Goal: Information Seeking & Learning: Check status

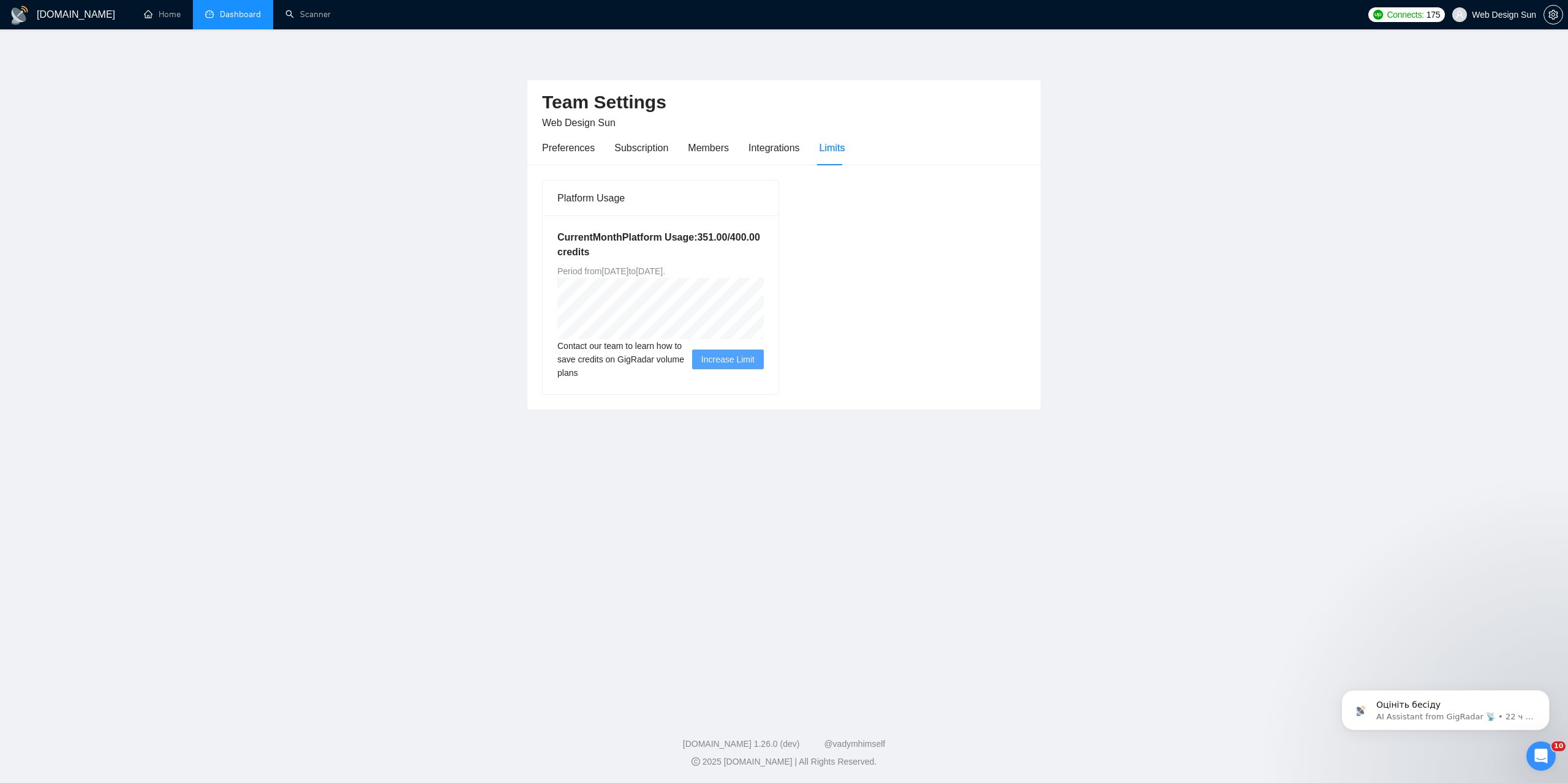
click at [249, 13] on link "Dashboard" at bounding box center [233, 14] width 56 height 11
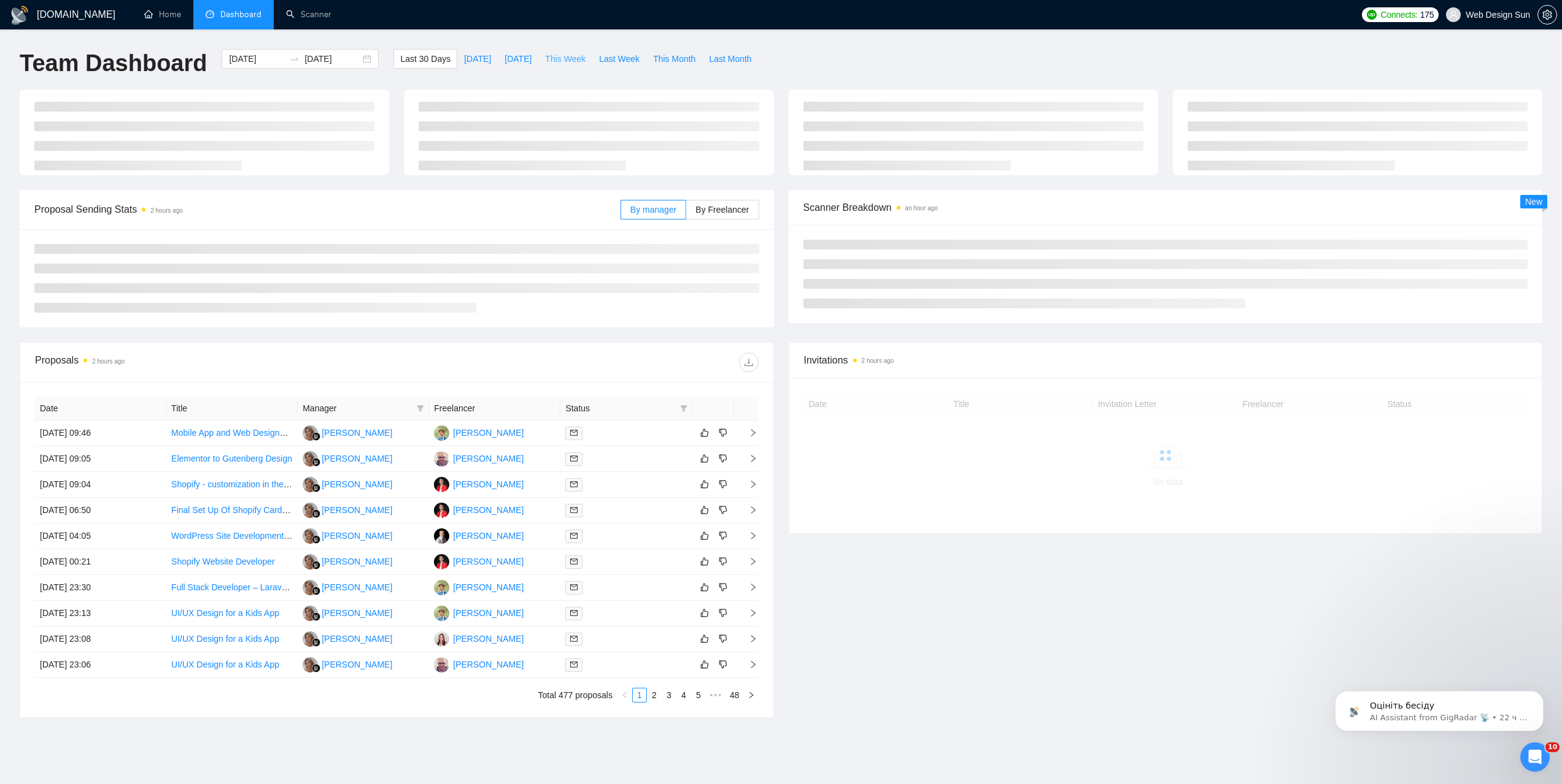
click at [562, 64] on span "This Week" at bounding box center [565, 59] width 40 height 13
type input "[DATE]"
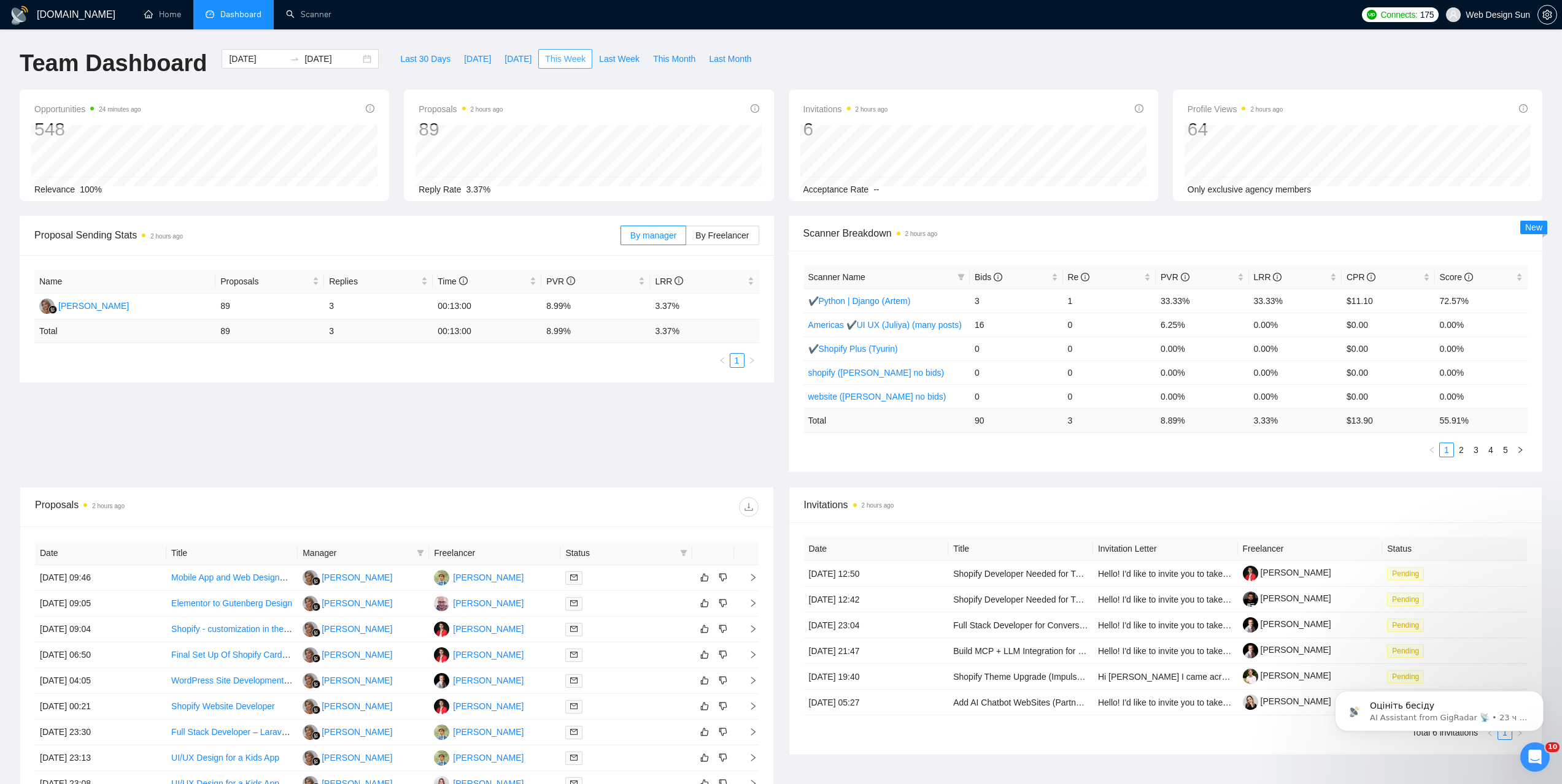
click at [556, 54] on span "This Week" at bounding box center [565, 59] width 40 height 13
click at [725, 234] on span "By Freelancer" at bounding box center [721, 235] width 53 height 10
click at [686, 239] on input "By Freelancer" at bounding box center [686, 239] width 0 height 0
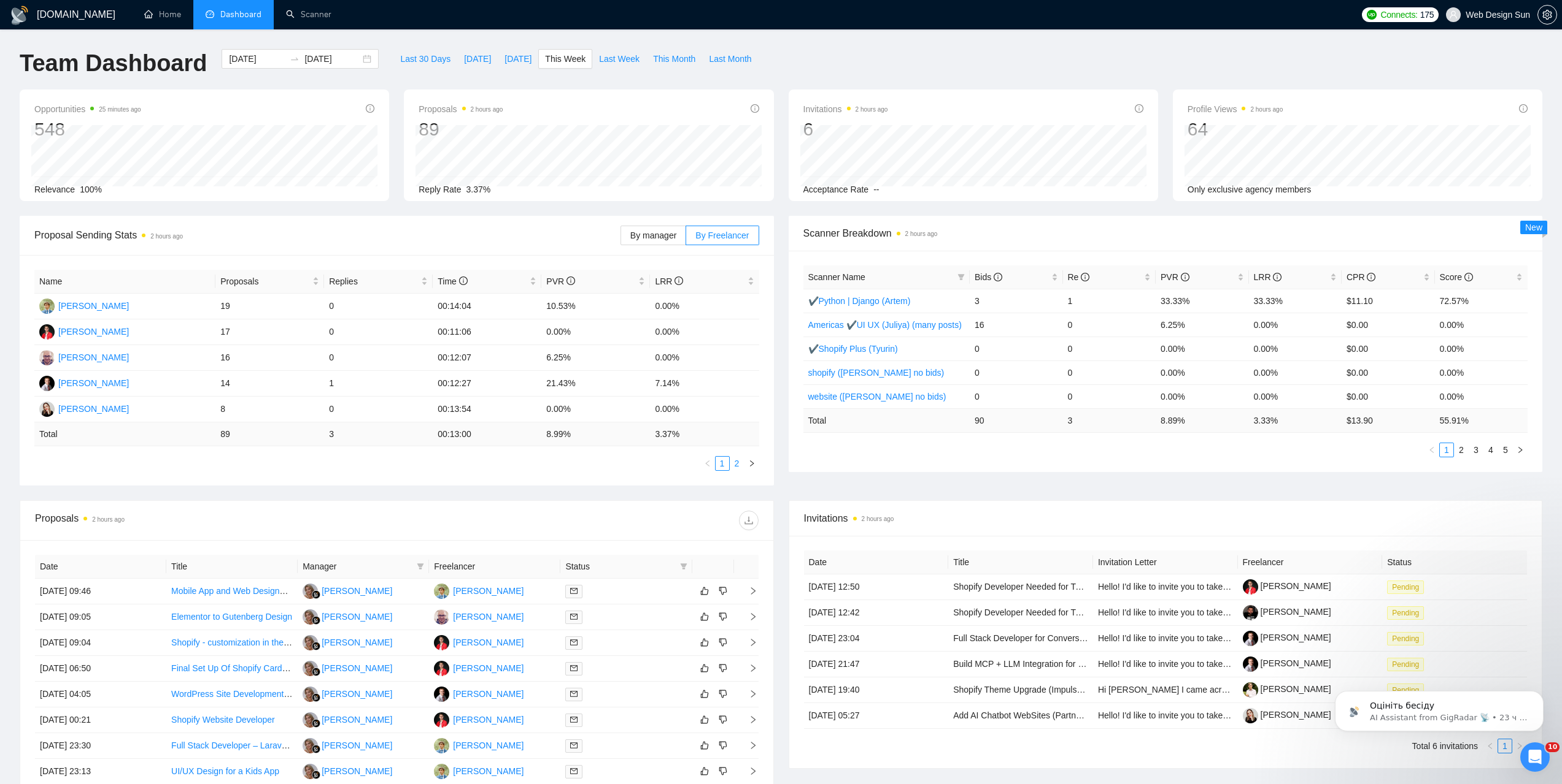
click at [737, 469] on link "2" at bounding box center [737, 463] width 13 height 13
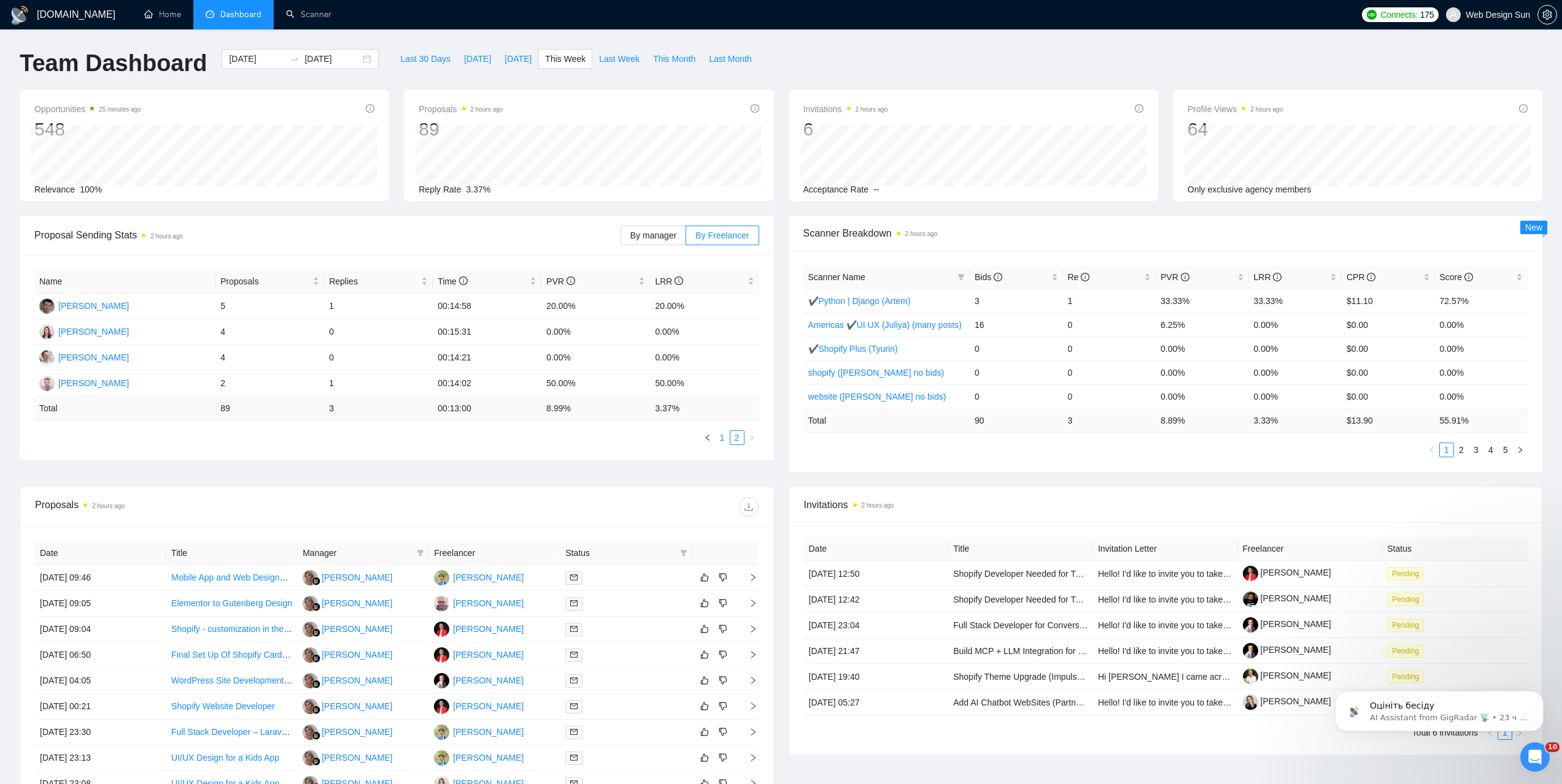
click at [724, 433] on link "1" at bounding box center [723, 438] width 13 height 13
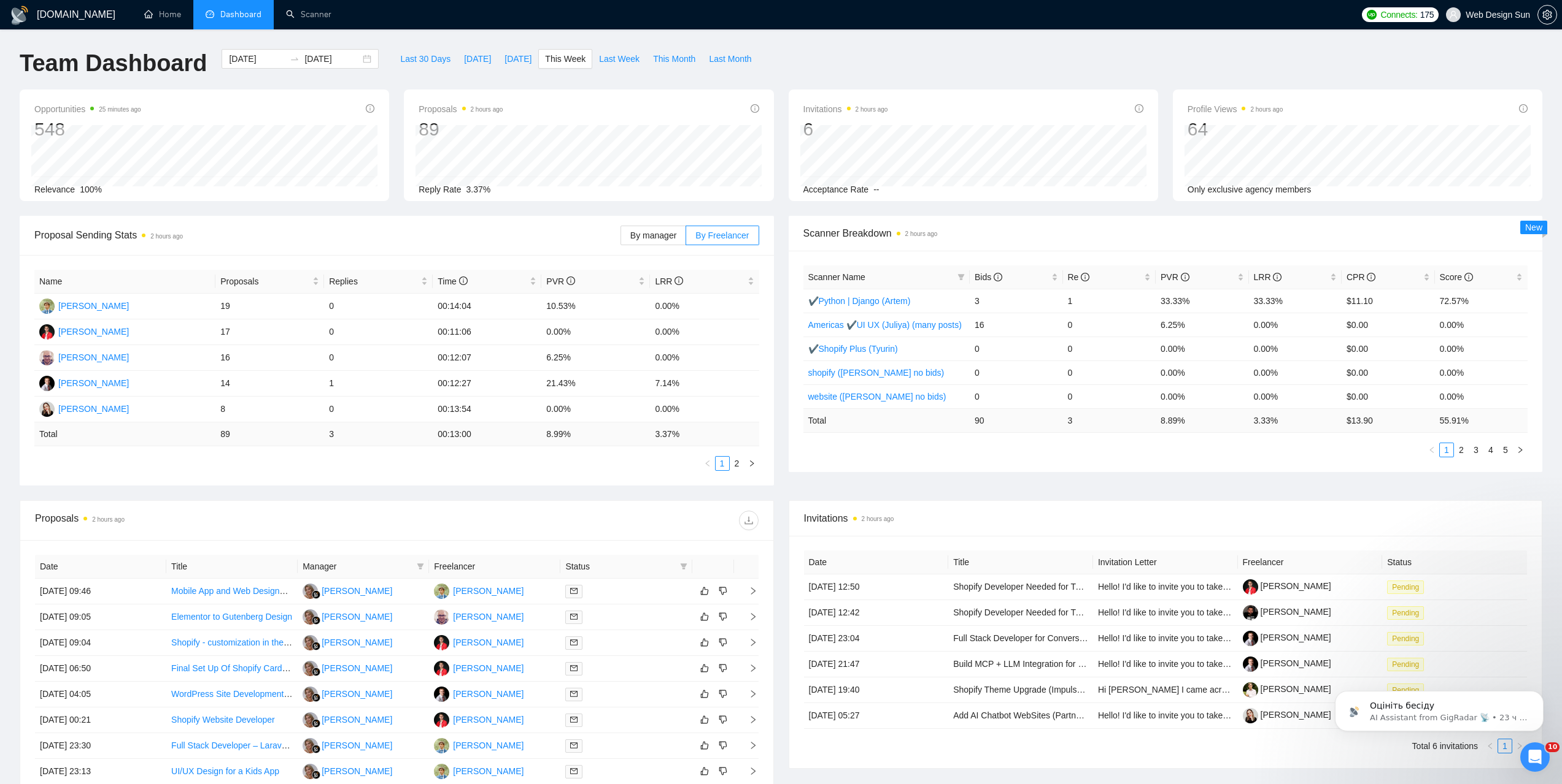
click at [736, 468] on link "2" at bounding box center [737, 463] width 13 height 13
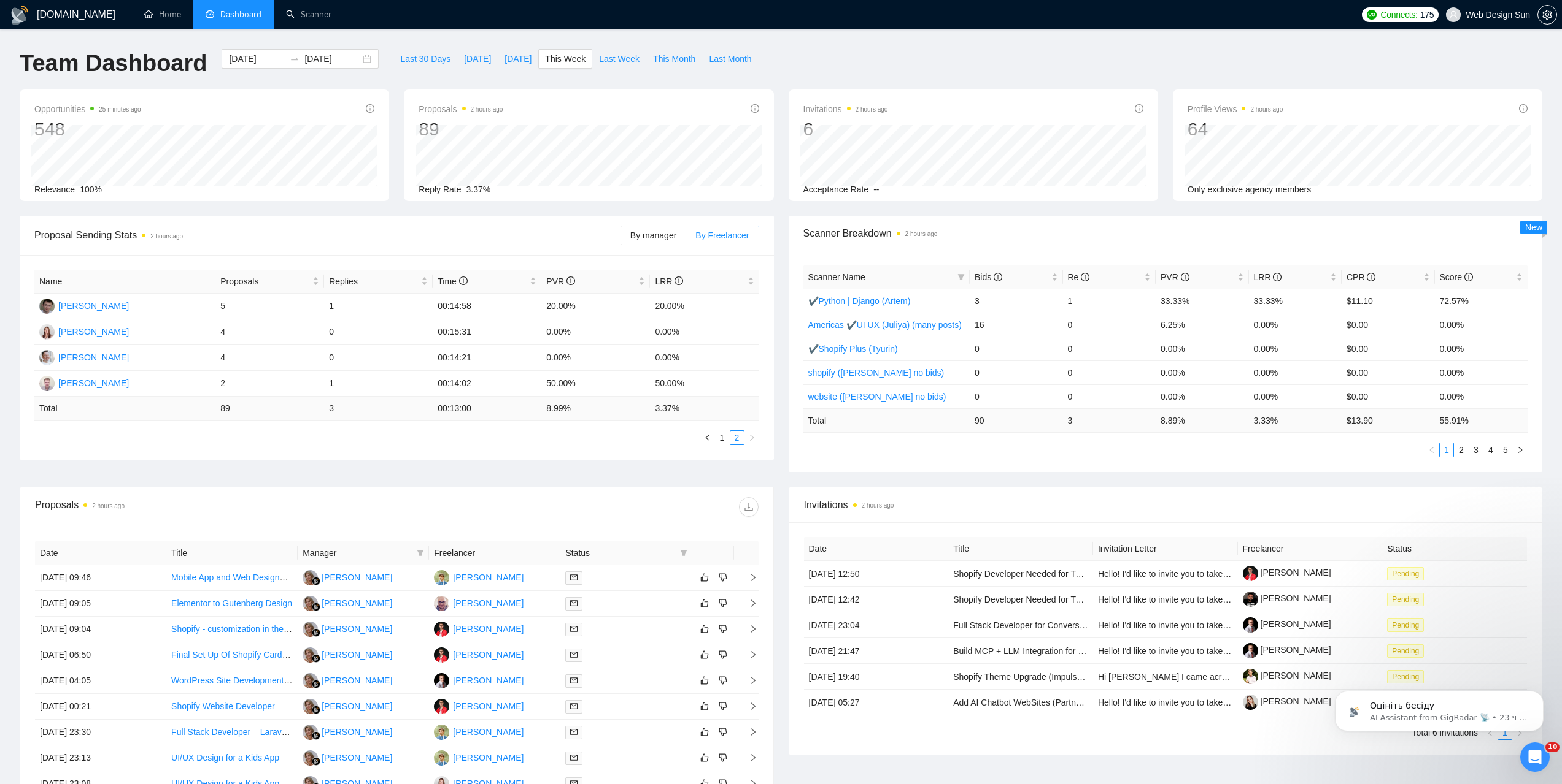
click at [724, 435] on link "1" at bounding box center [723, 438] width 13 height 13
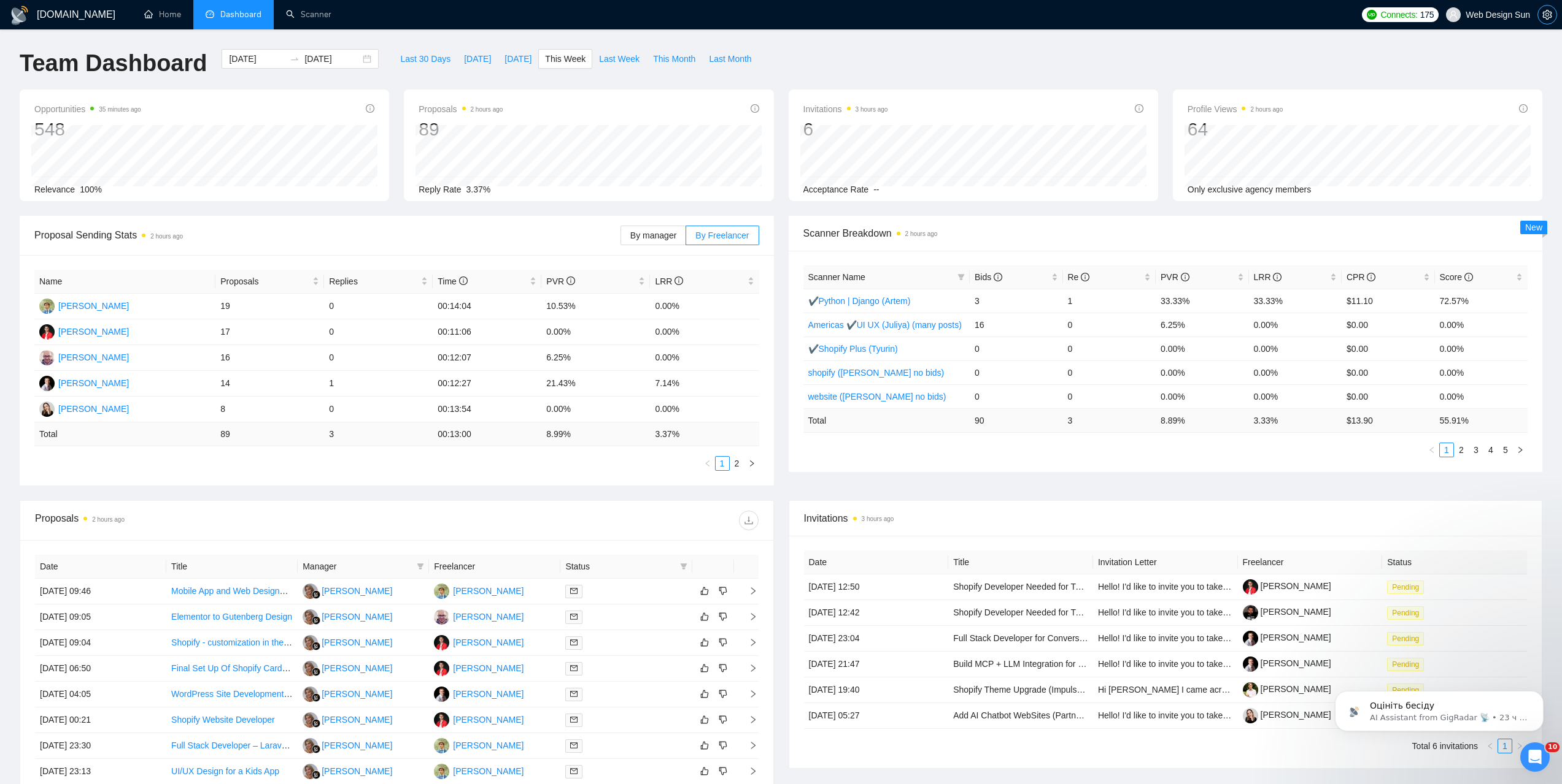
click at [783, 11] on span "setting" at bounding box center [1547, 14] width 18 height 10
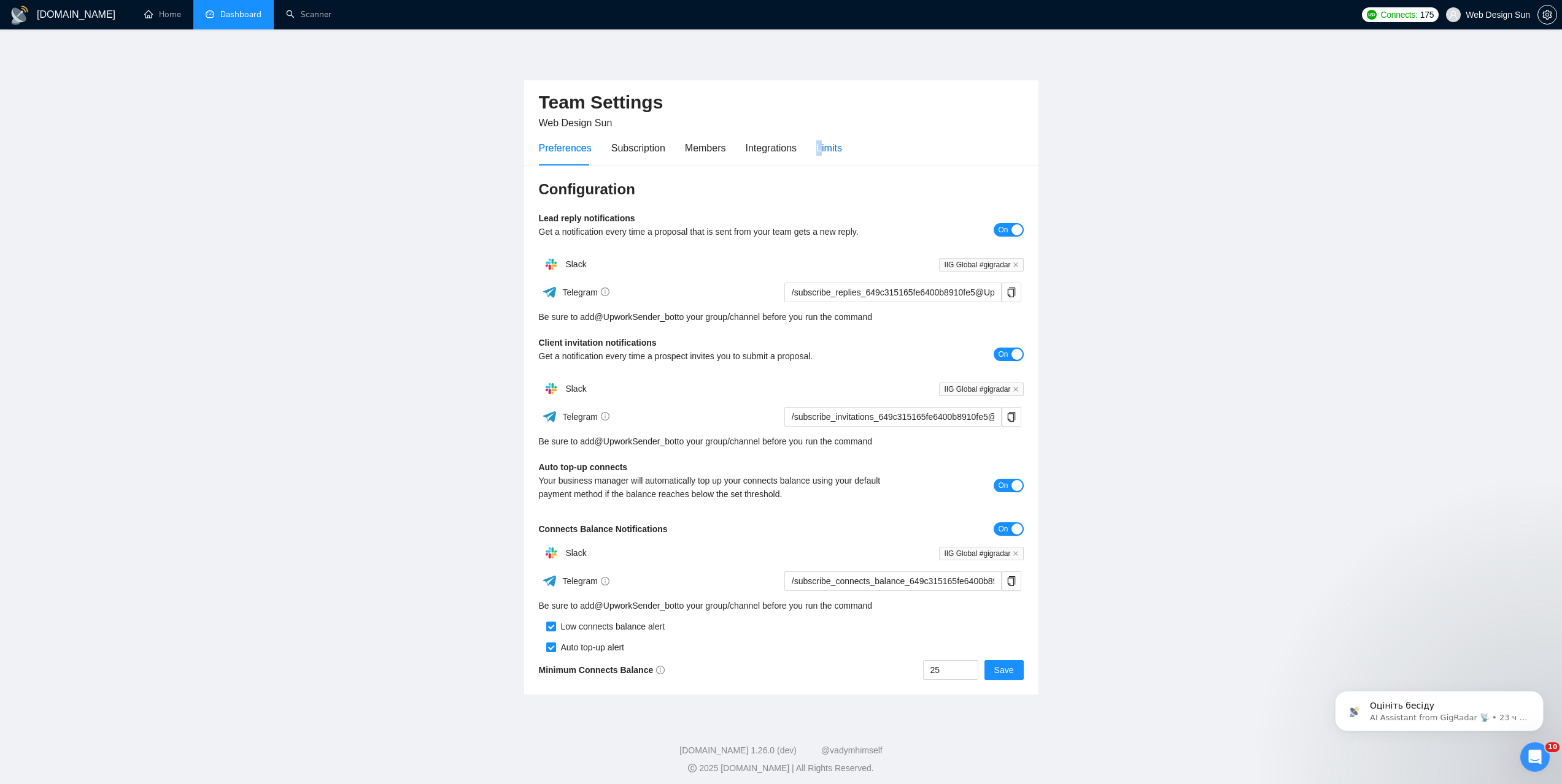
click at [783, 144] on div "Limits" at bounding box center [829, 148] width 26 height 15
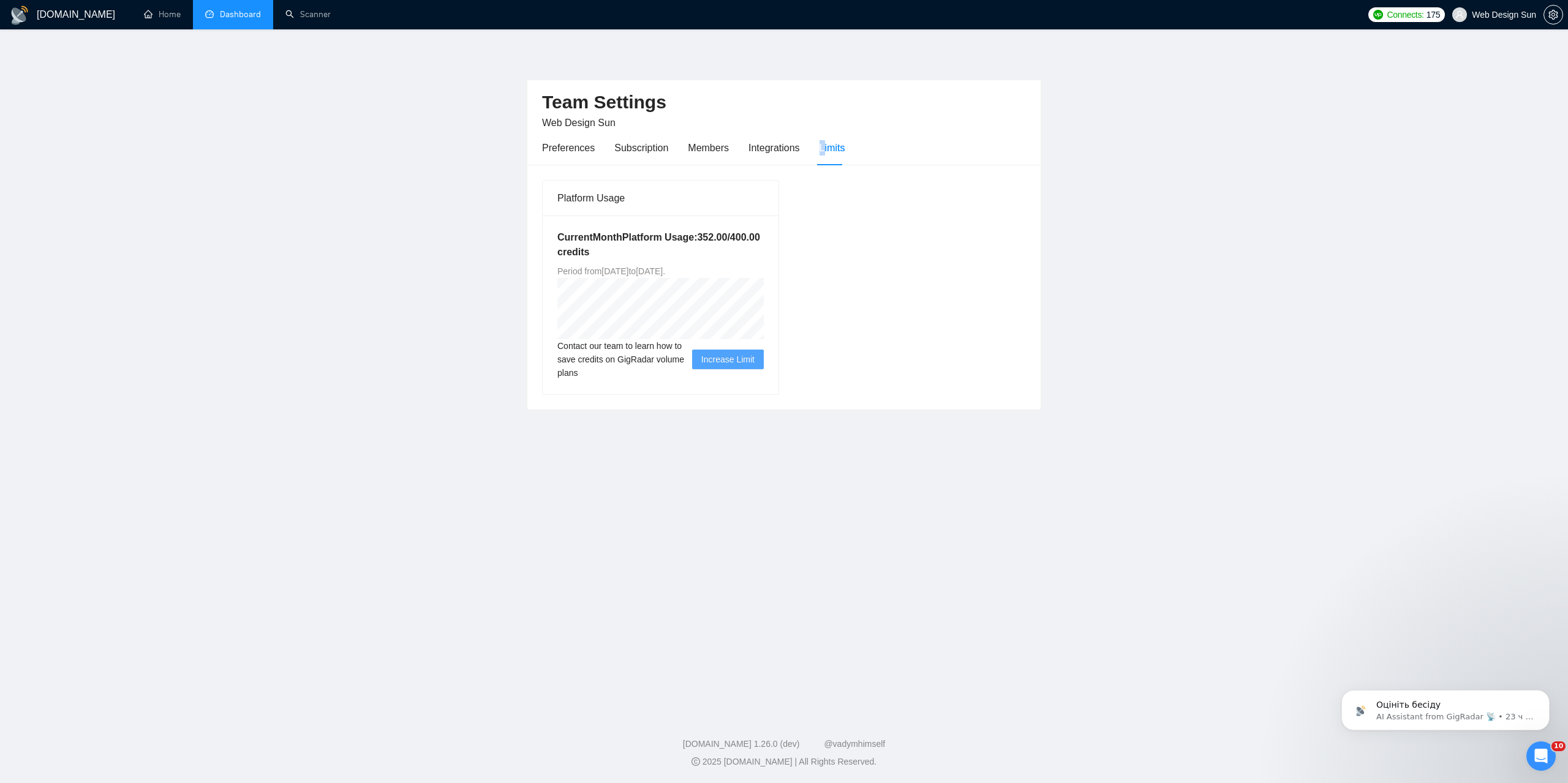
click at [244, 19] on link "Dashboard" at bounding box center [233, 14] width 56 height 11
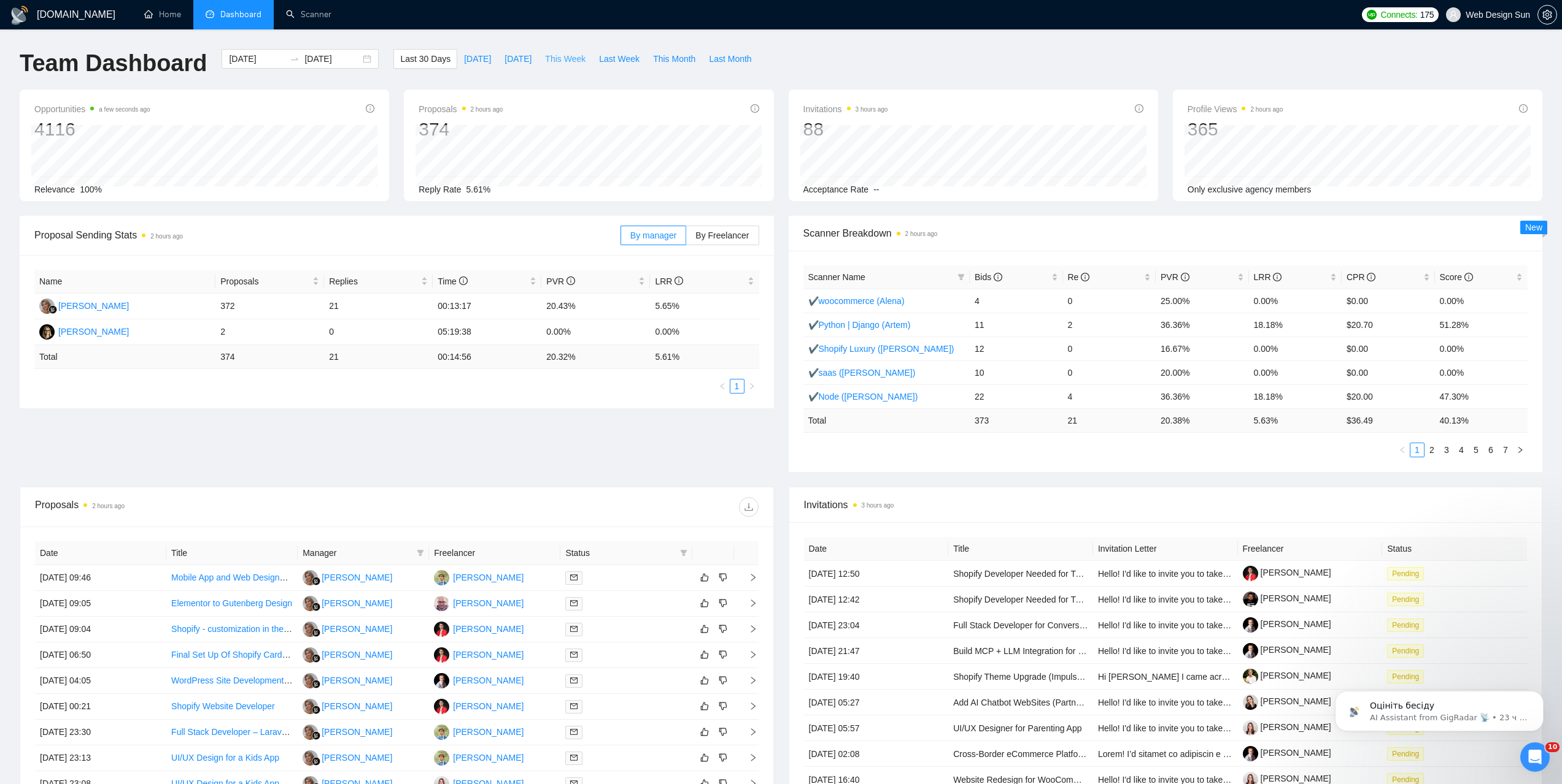
click at [565, 58] on span "This Week" at bounding box center [565, 59] width 40 height 13
type input "[DATE]"
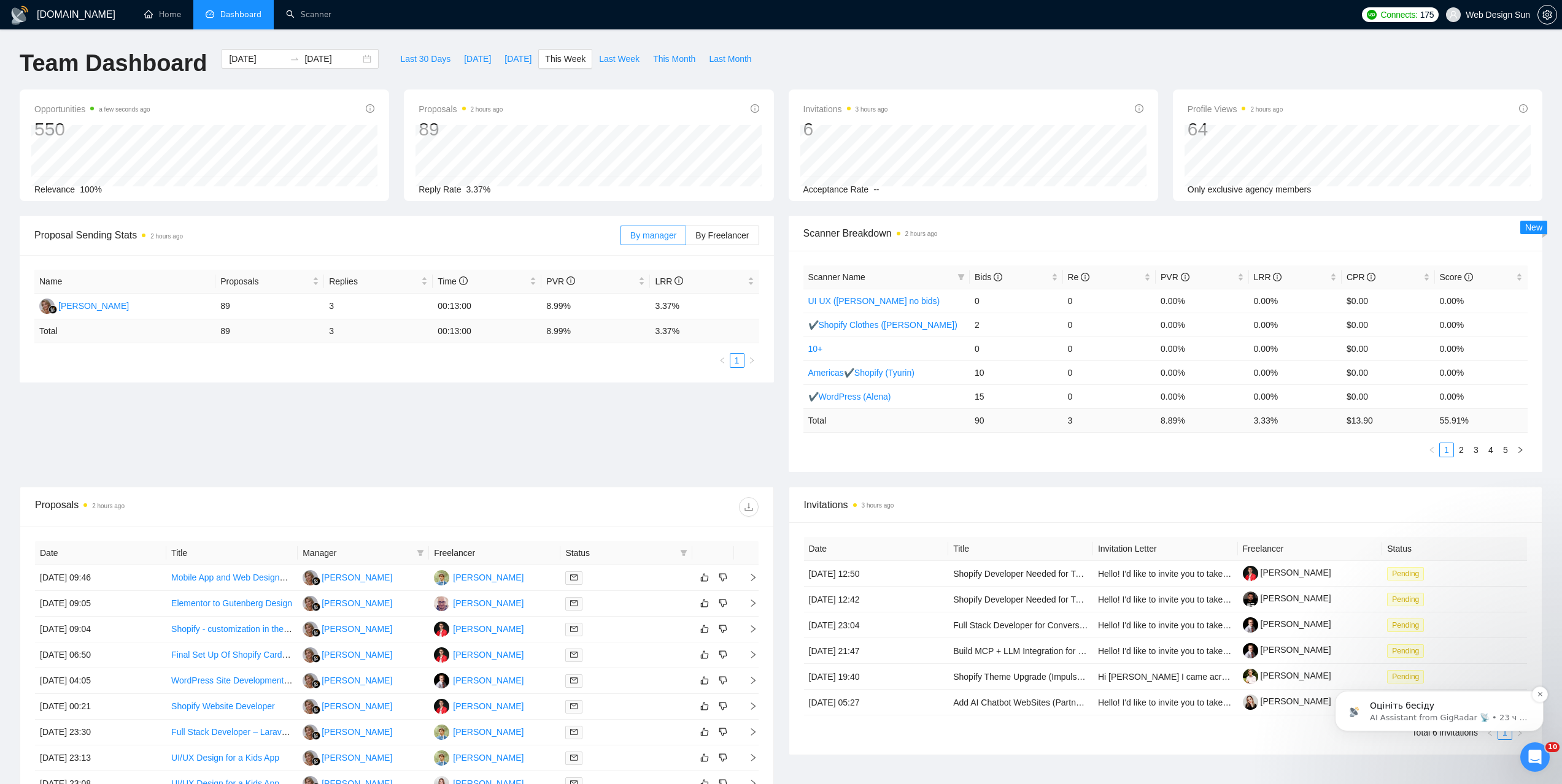
click at [783, 494] on p "AI Assistant from GigRadar 📡 • 23 ч назад" at bounding box center [1448, 718] width 158 height 11
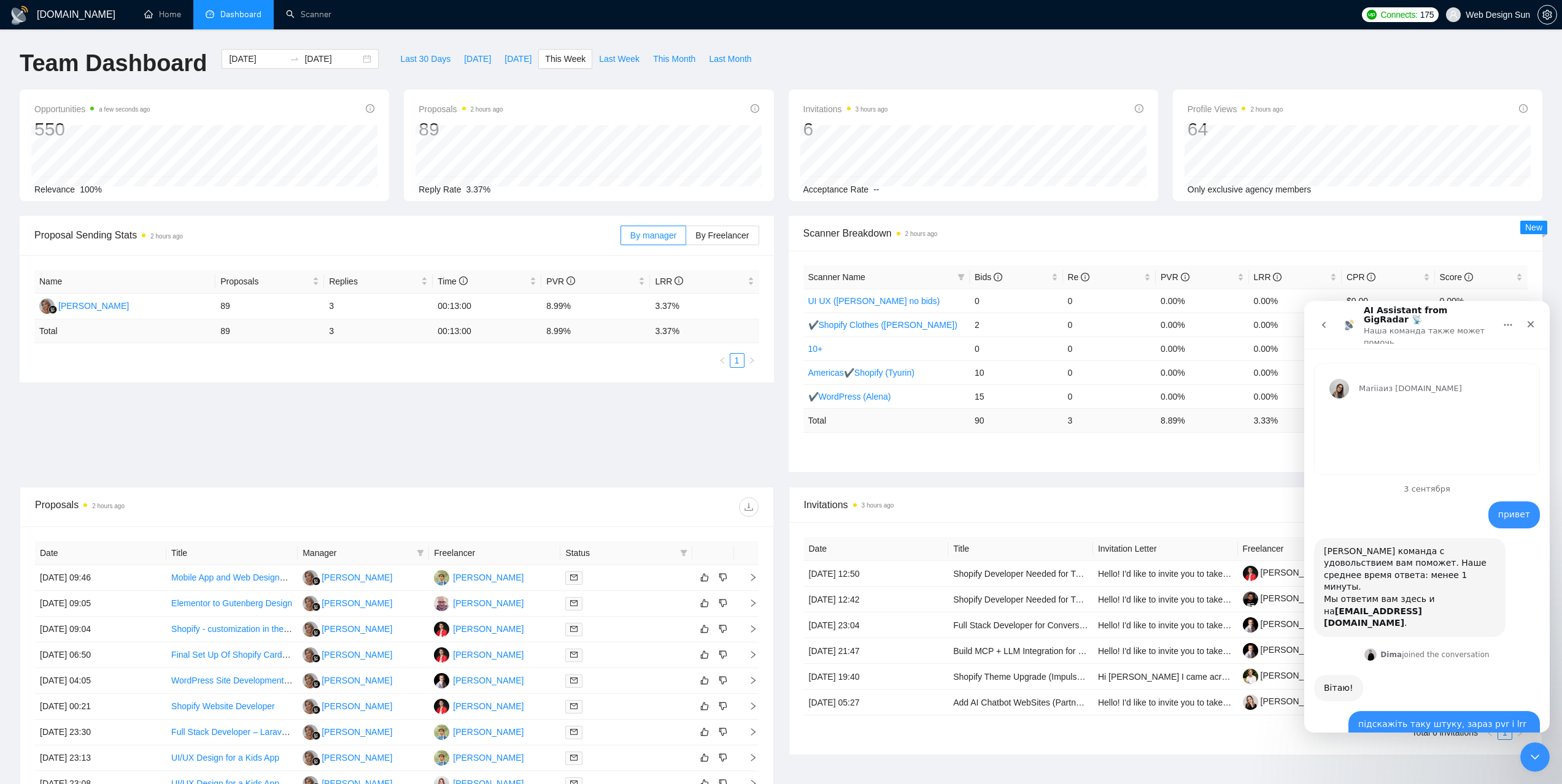
scroll to position [2, 0]
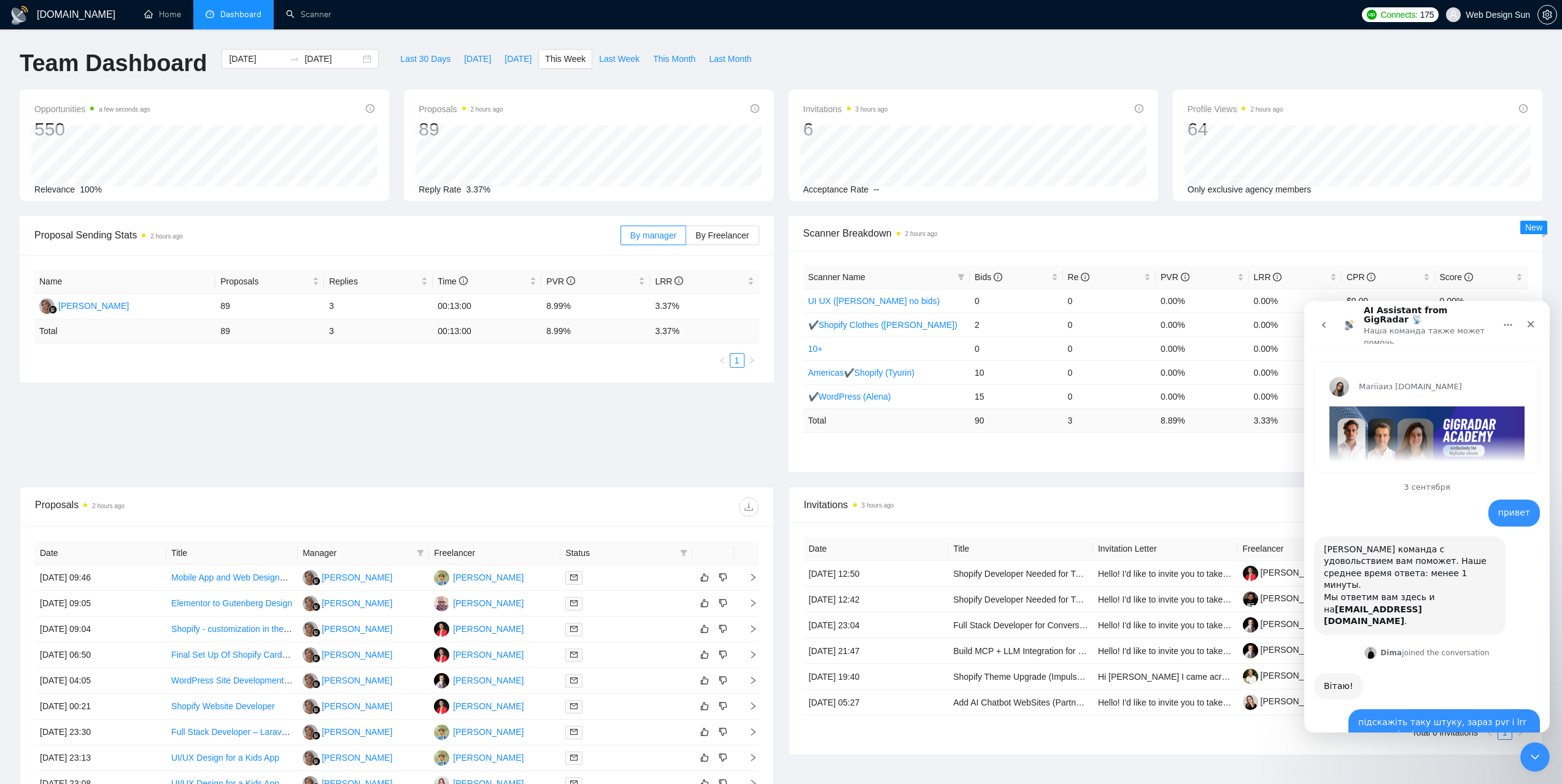
click at [783, 313] on button "go back" at bounding box center [1323, 325] width 23 height 23
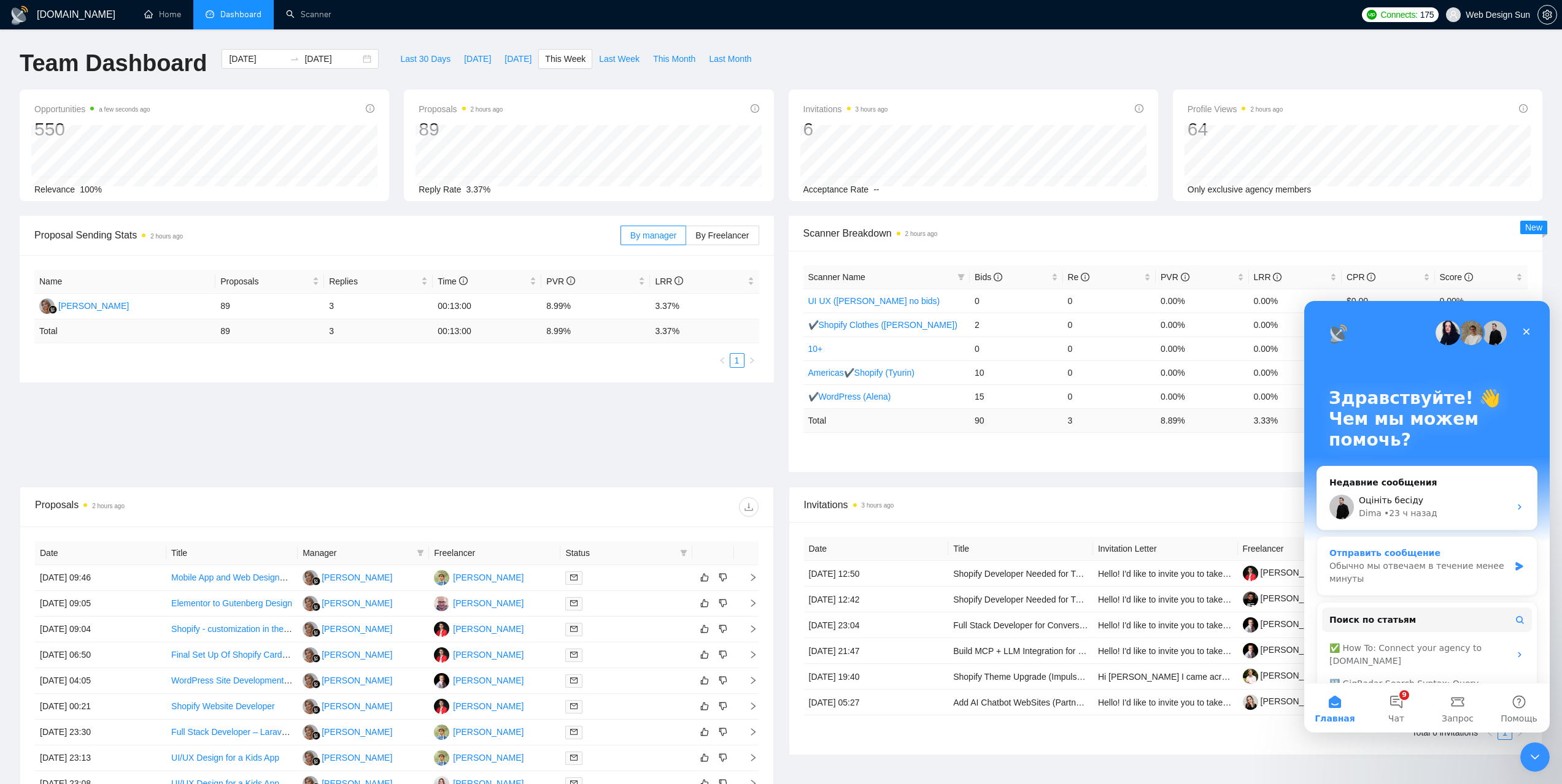
scroll to position [82, 0]
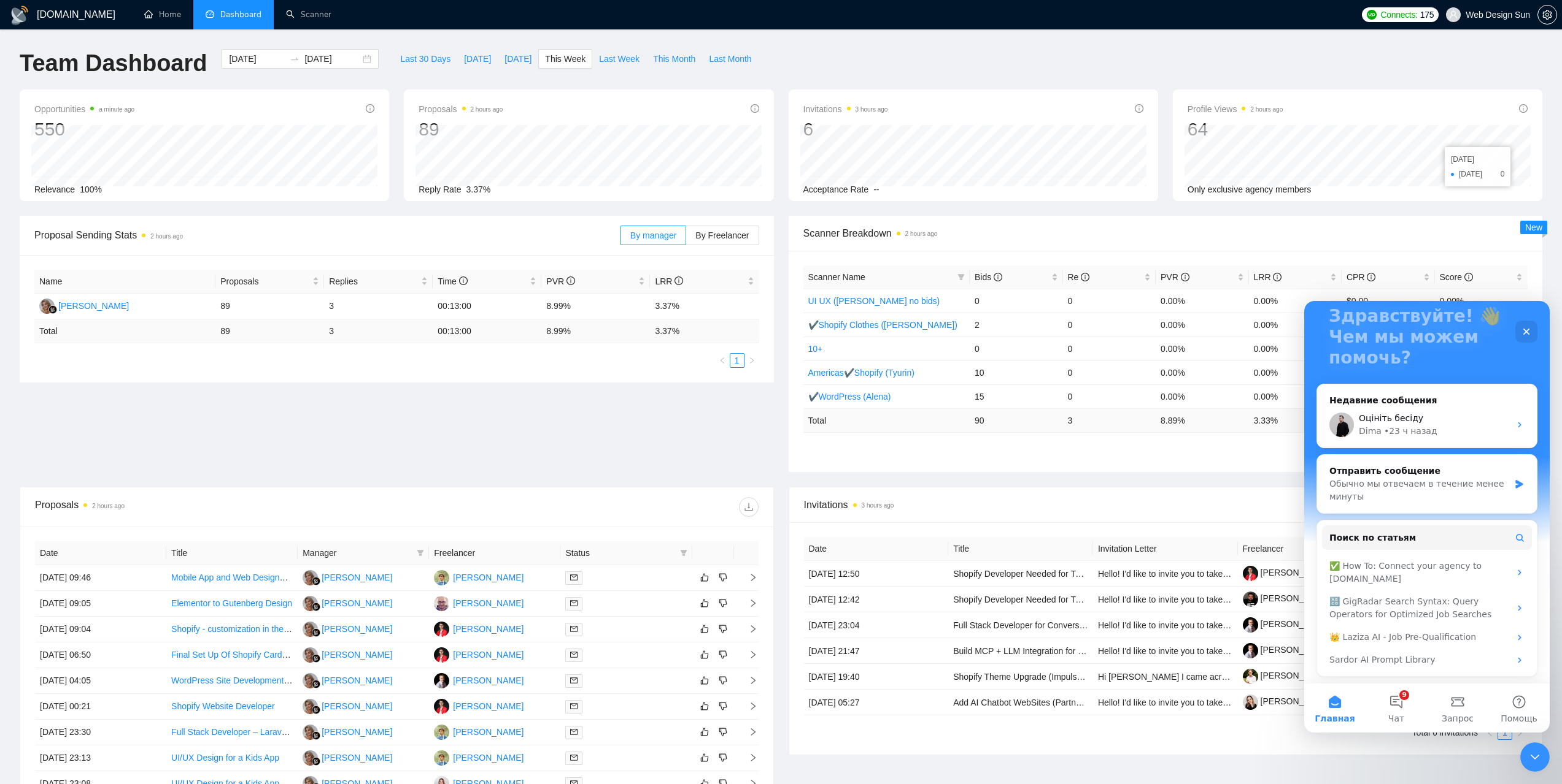
drag, startPoint x: 1426, startPoint y: 182, endPoint x: 1432, endPoint y: 156, distance: 26.7
click at [783, 156] on div "[DATE]" at bounding box center [1476, 159] width 53 height 13
